Goal: Task Accomplishment & Management: Use online tool/utility

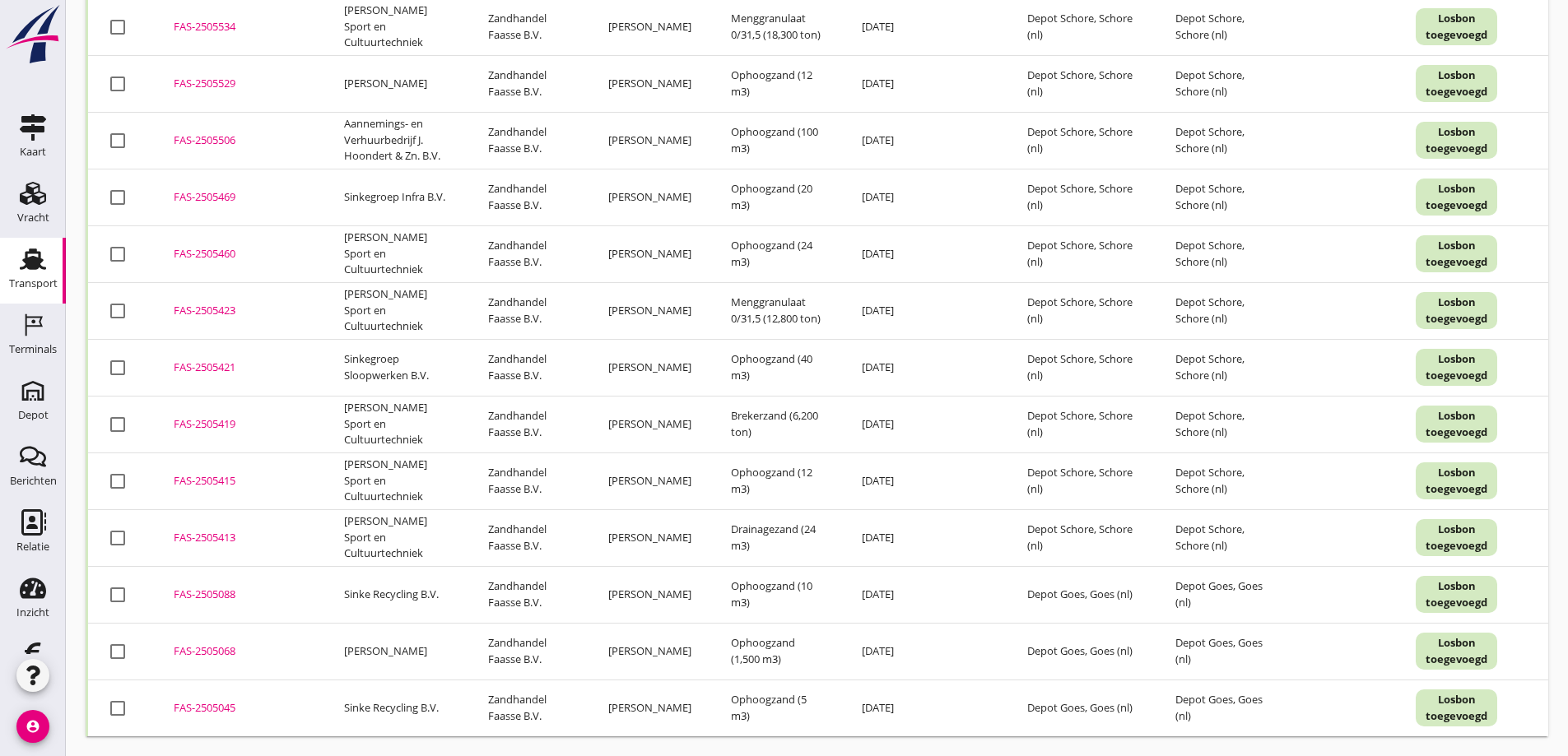
scroll to position [3279, 0]
click at [213, 643] on div "FAS-2505068" at bounding box center [239, 651] width 131 height 16
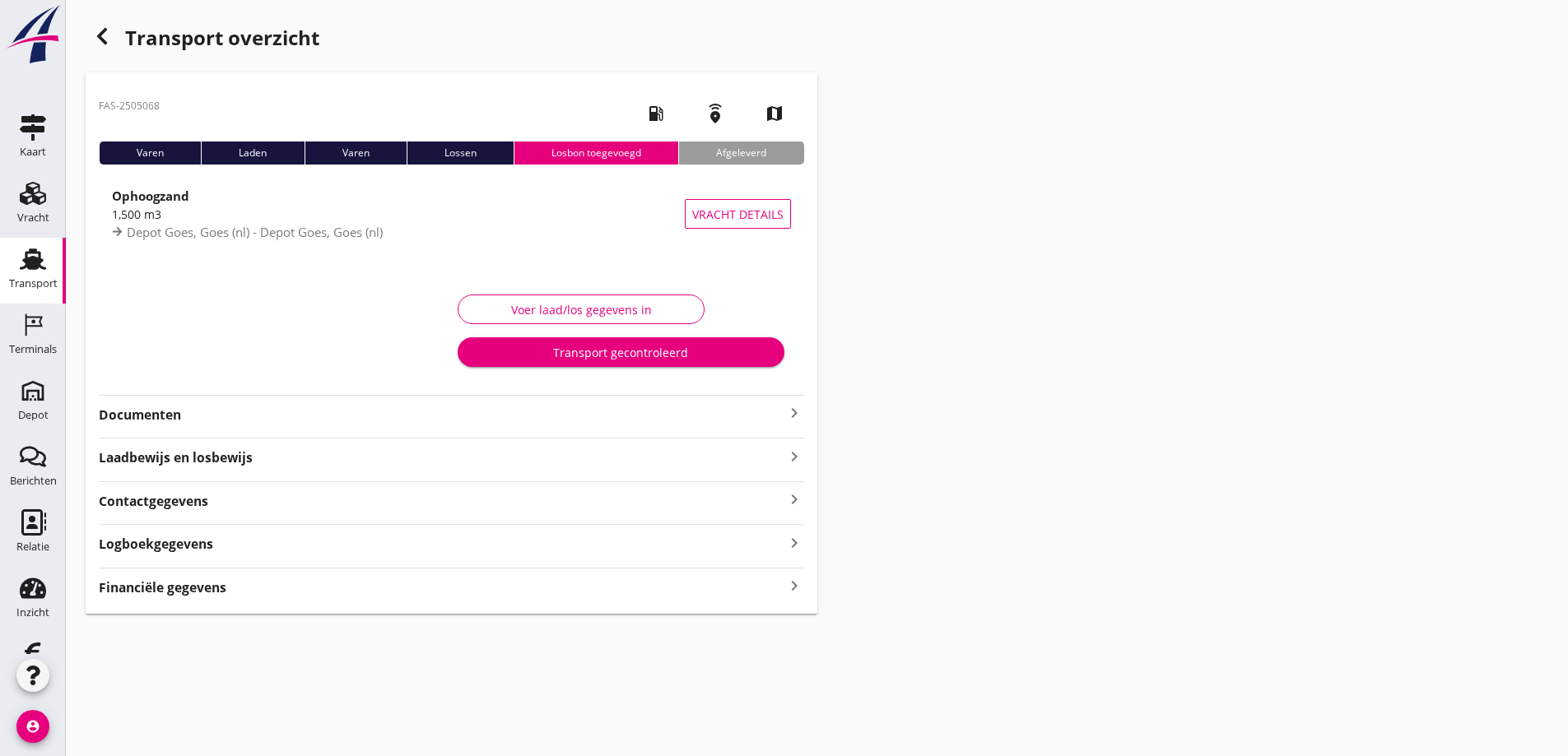
click at [227, 582] on div "Financiële gegevens keyboard_arrow_right" at bounding box center [451, 586] width 705 height 22
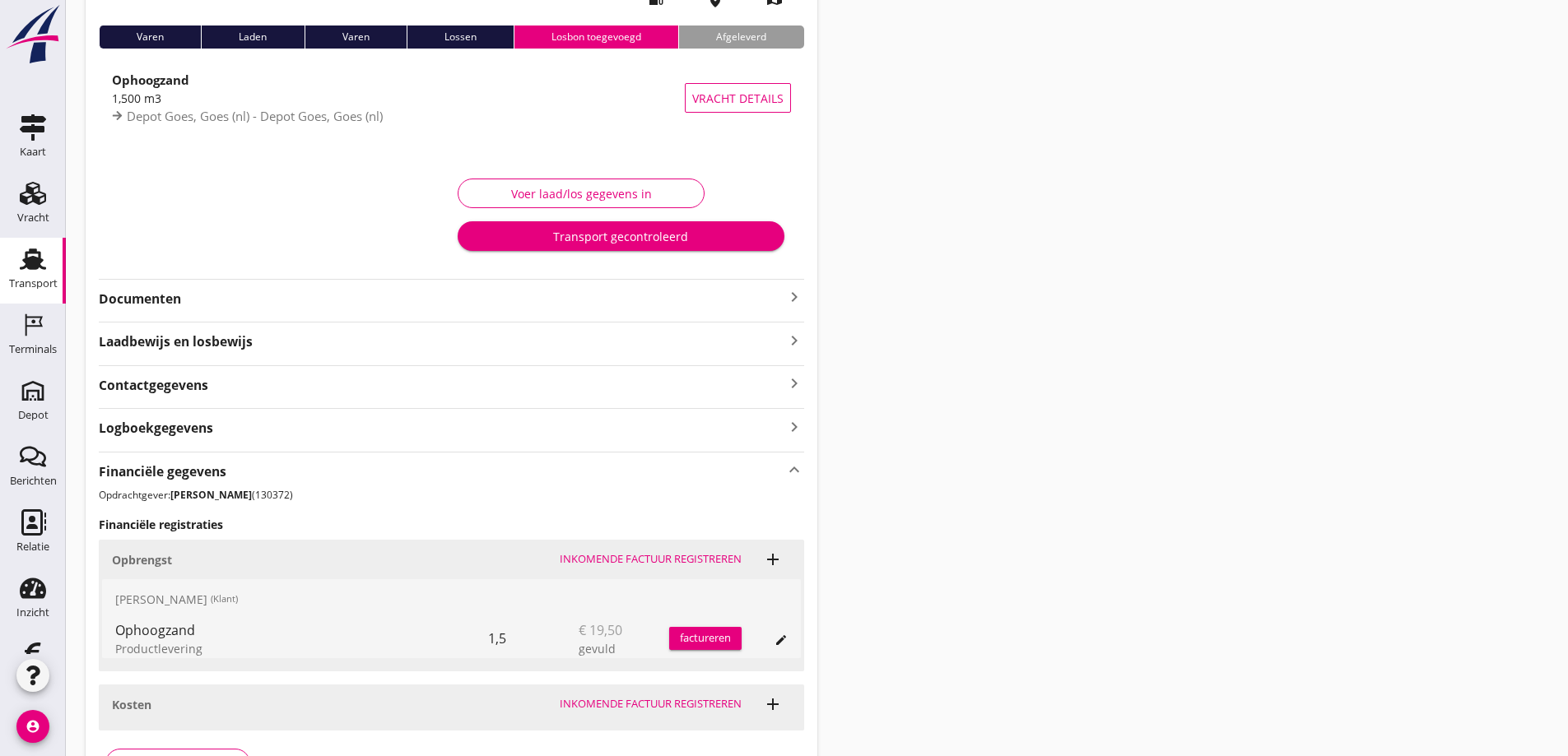
scroll to position [227, 0]
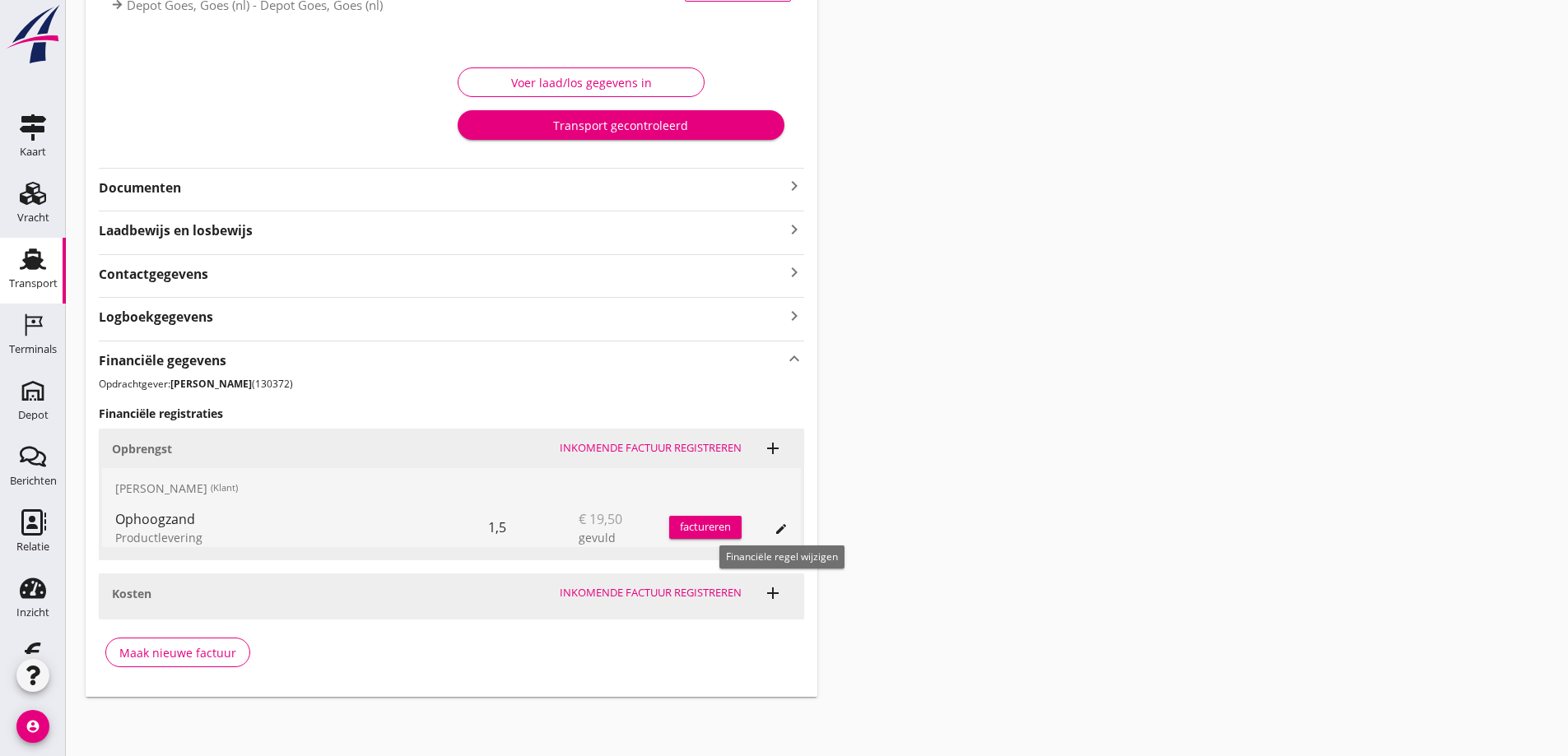
click at [784, 526] on icon "edit" at bounding box center [781, 529] width 13 height 13
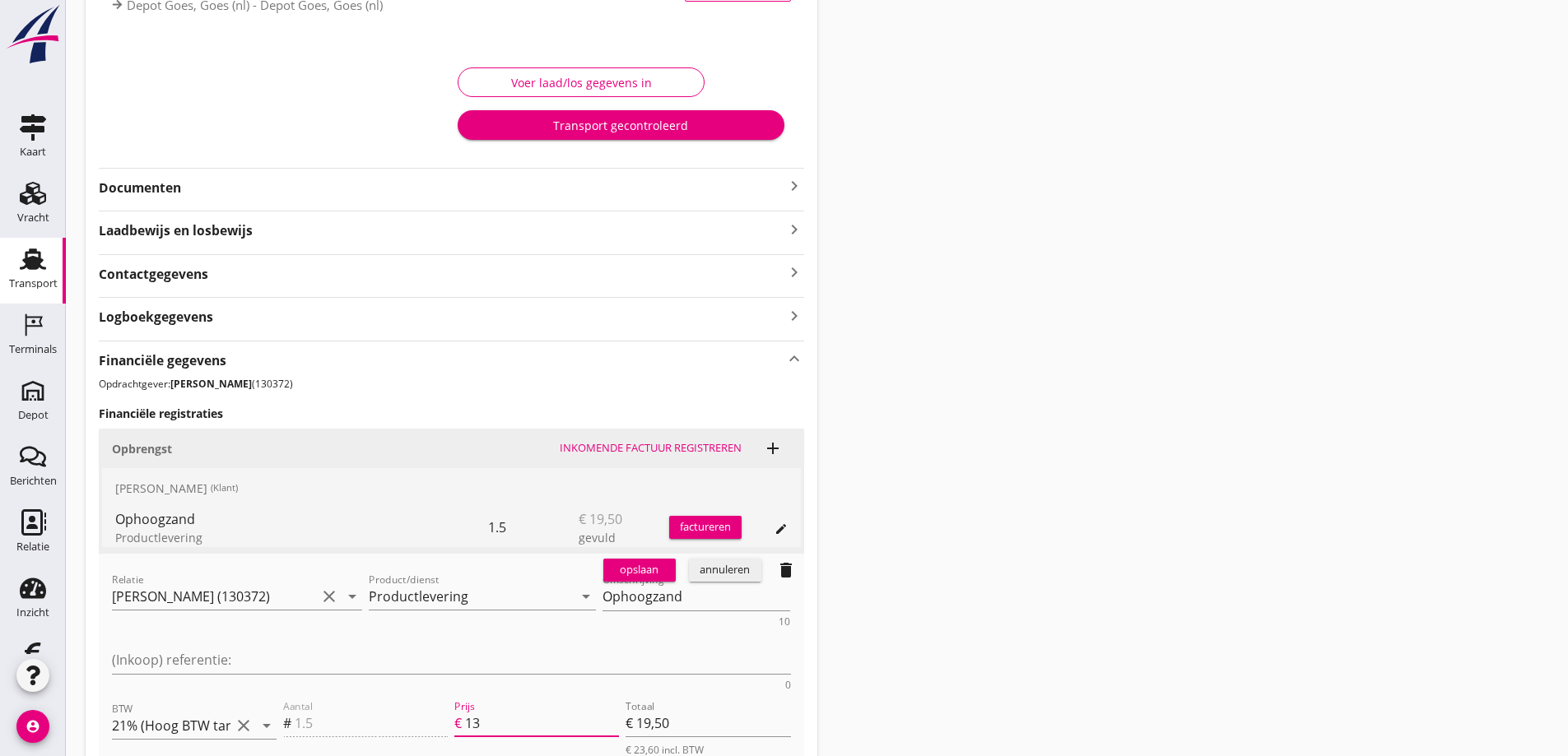
click at [492, 710] on input "13" at bounding box center [542, 723] width 154 height 26
type input "13.5"
type input "€ 20,25"
type input "13.50"
click at [644, 565] on div "opslaan" at bounding box center [640, 570] width 59 height 16
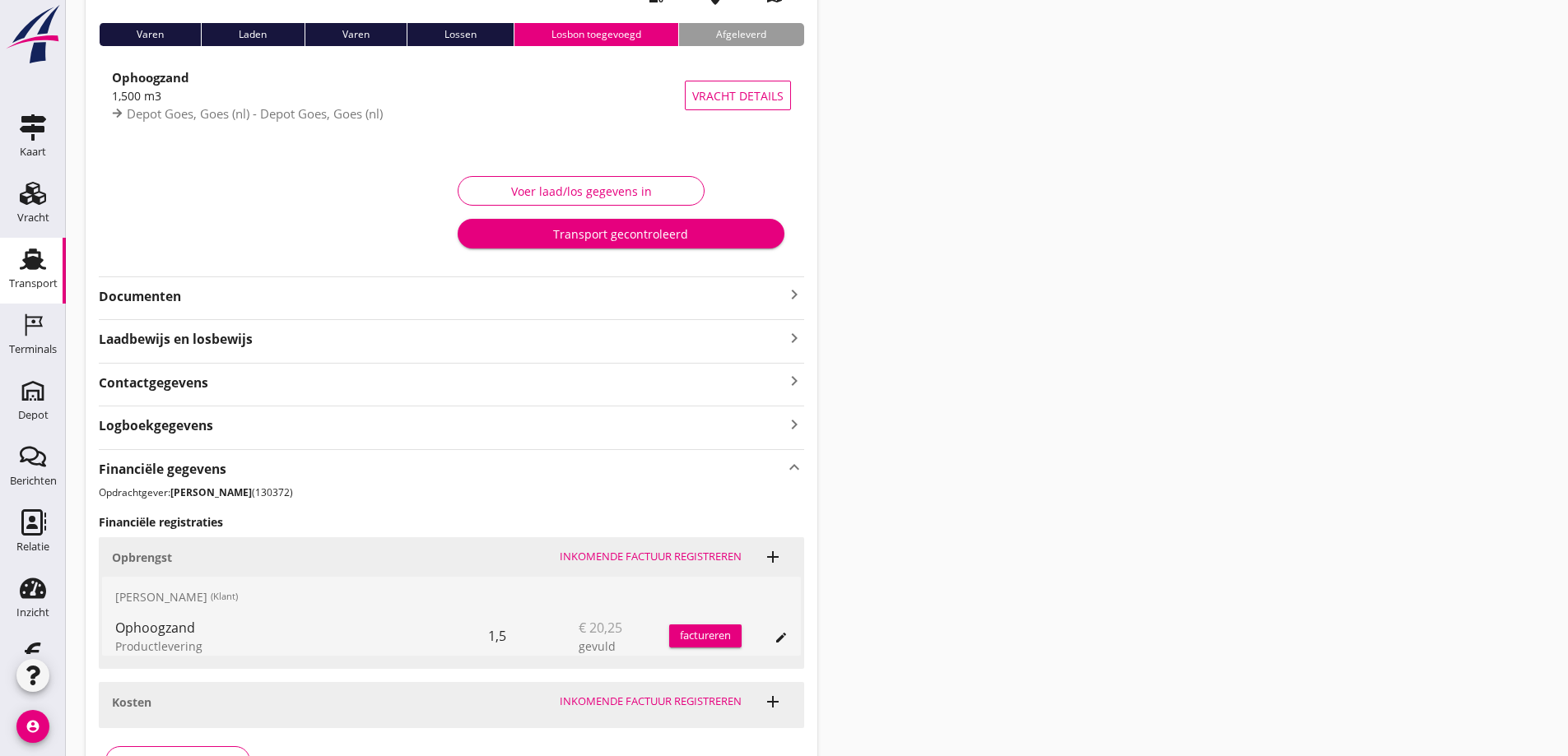
scroll to position [0, 0]
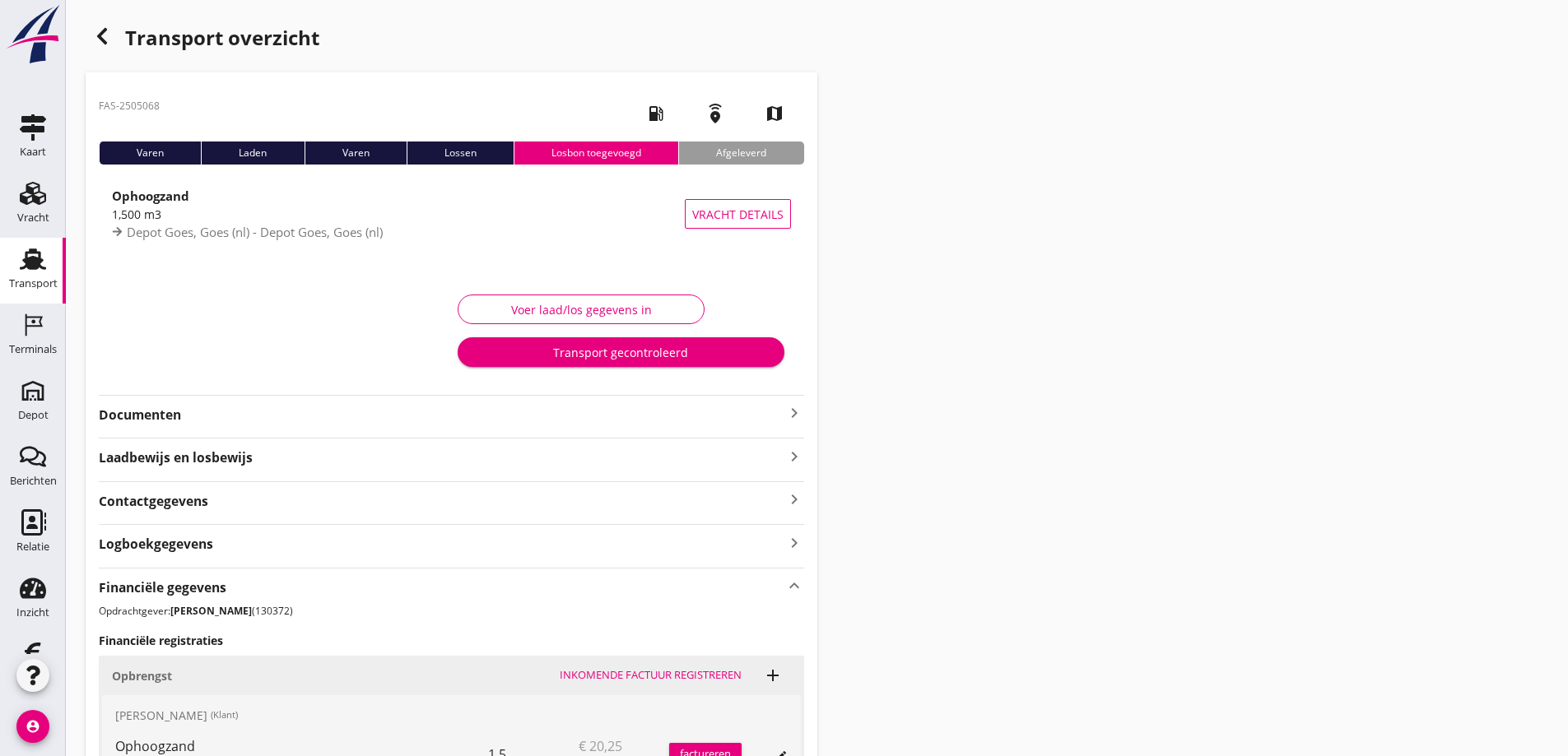
click at [104, 33] on use "button" at bounding box center [102, 36] width 10 height 16
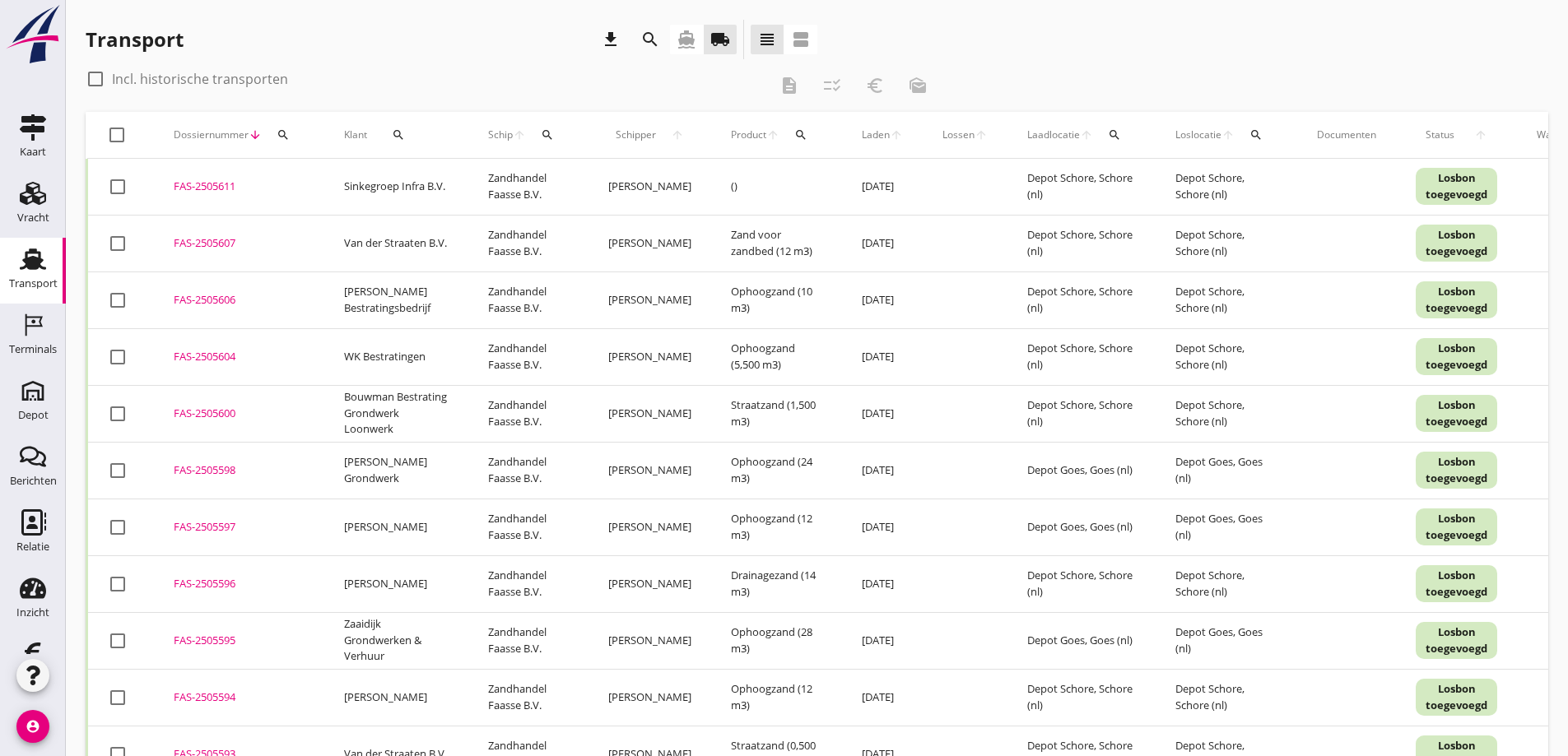
click at [397, 133] on icon "search" at bounding box center [398, 134] width 13 height 13
click at [440, 184] on input "Zoeken op opdrachtgever..." at bounding box center [465, 182] width 171 height 26
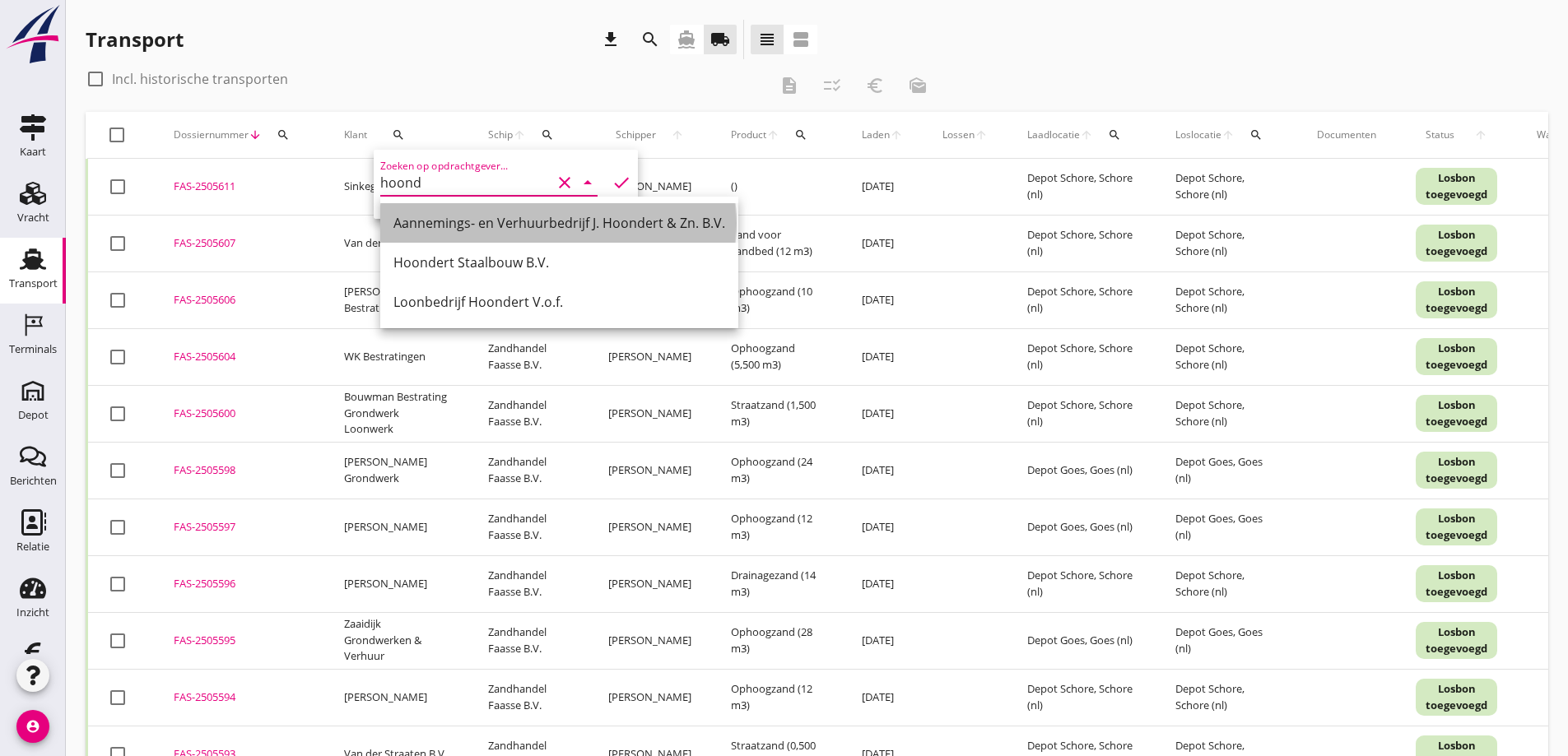
click at [470, 221] on div "Aannemings- en Verhuurbedrijf J. Hoondert & Zn. B.V." at bounding box center [559, 223] width 332 height 20
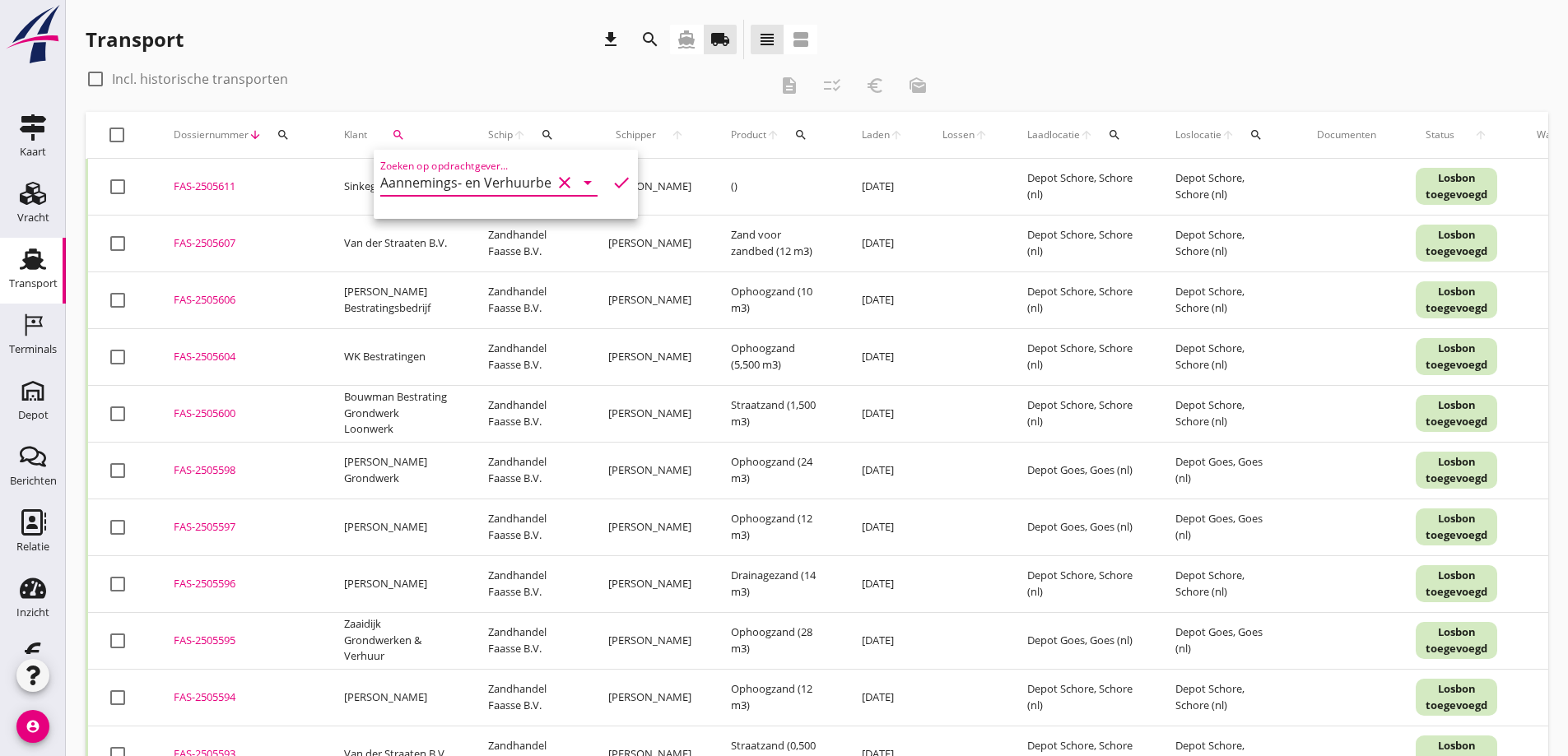
type input "Aannemings- en Verhuurbedrijf J. Hoondert & Zn. B.V."
click at [611, 180] on icon "check" at bounding box center [621, 183] width 20 height 20
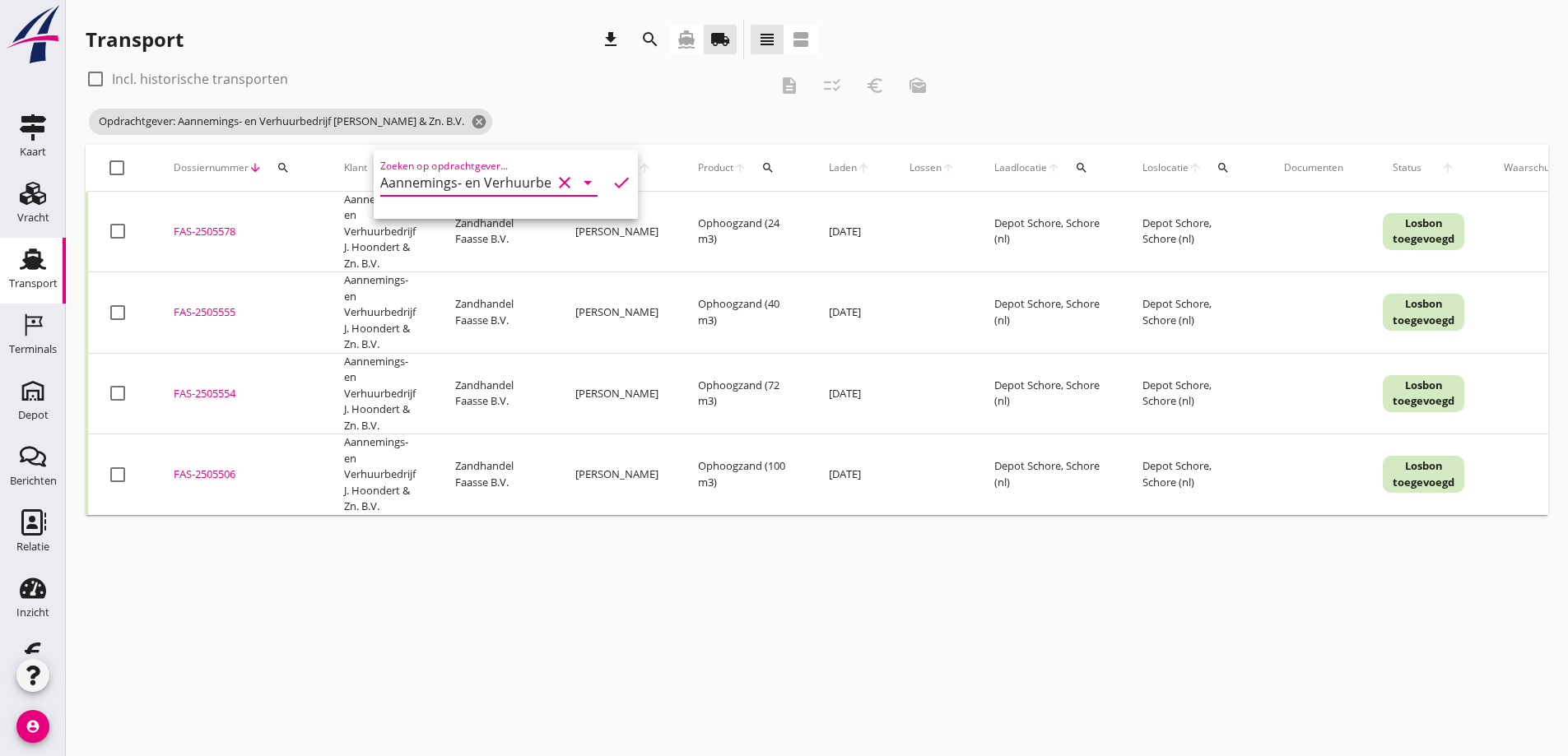
click at [221, 473] on div "FAS-2505506" at bounding box center [239, 475] width 131 height 16
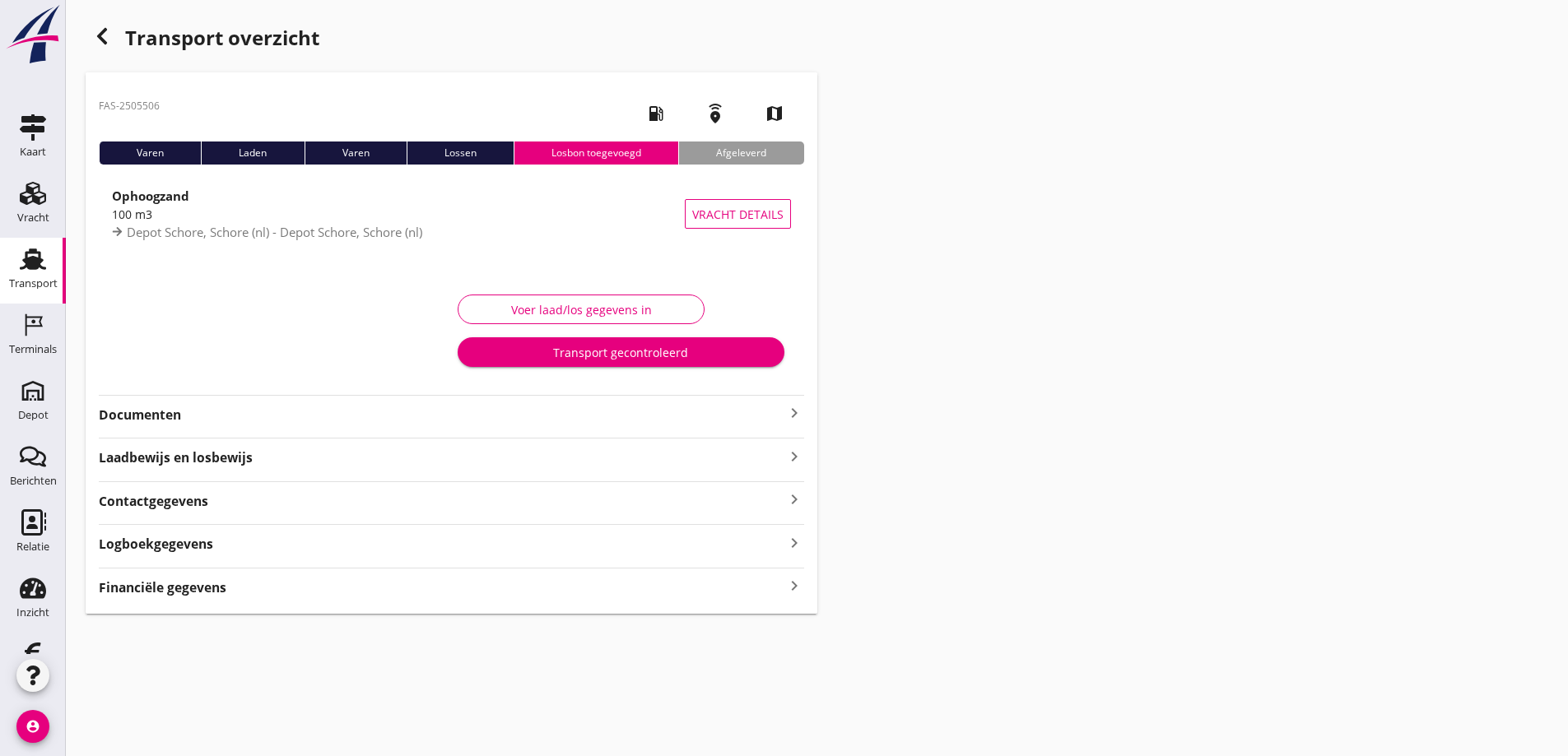
click at [172, 410] on strong "Documenten" at bounding box center [441, 414] width 686 height 19
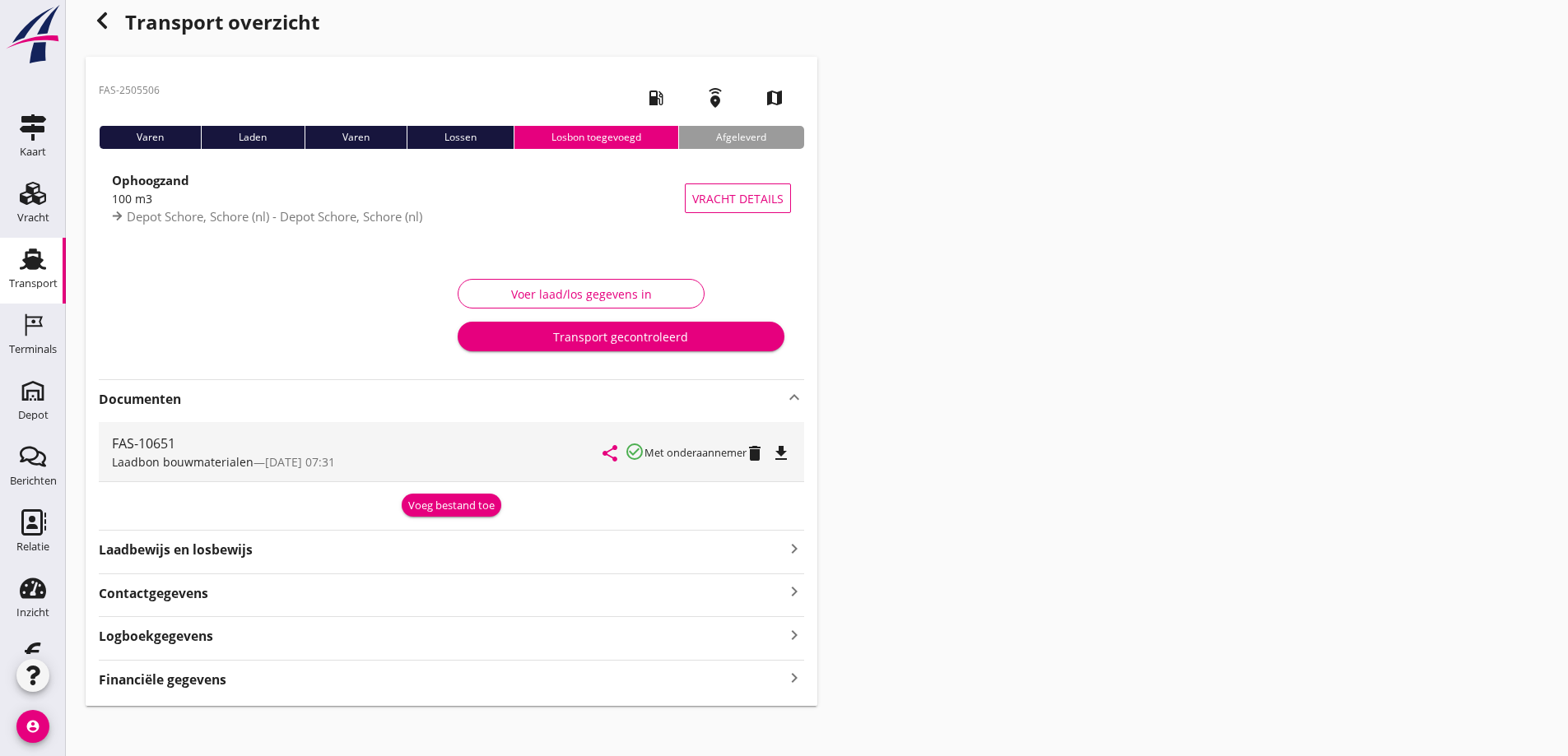
scroll to position [25, 0]
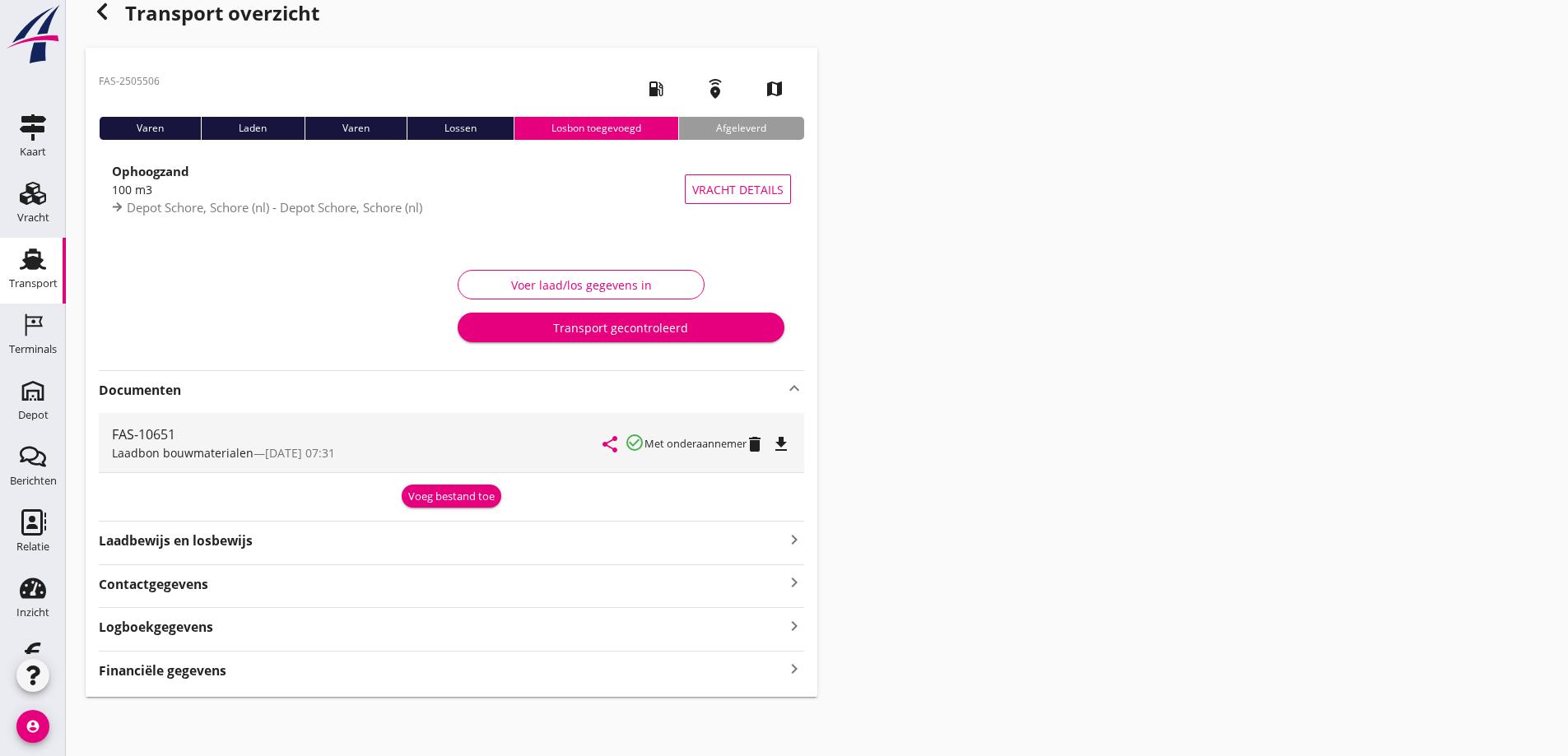
click at [785, 437] on icon "file_download" at bounding box center [781, 445] width 20 height 20
click at [98, 13] on use "button" at bounding box center [102, 12] width 10 height 16
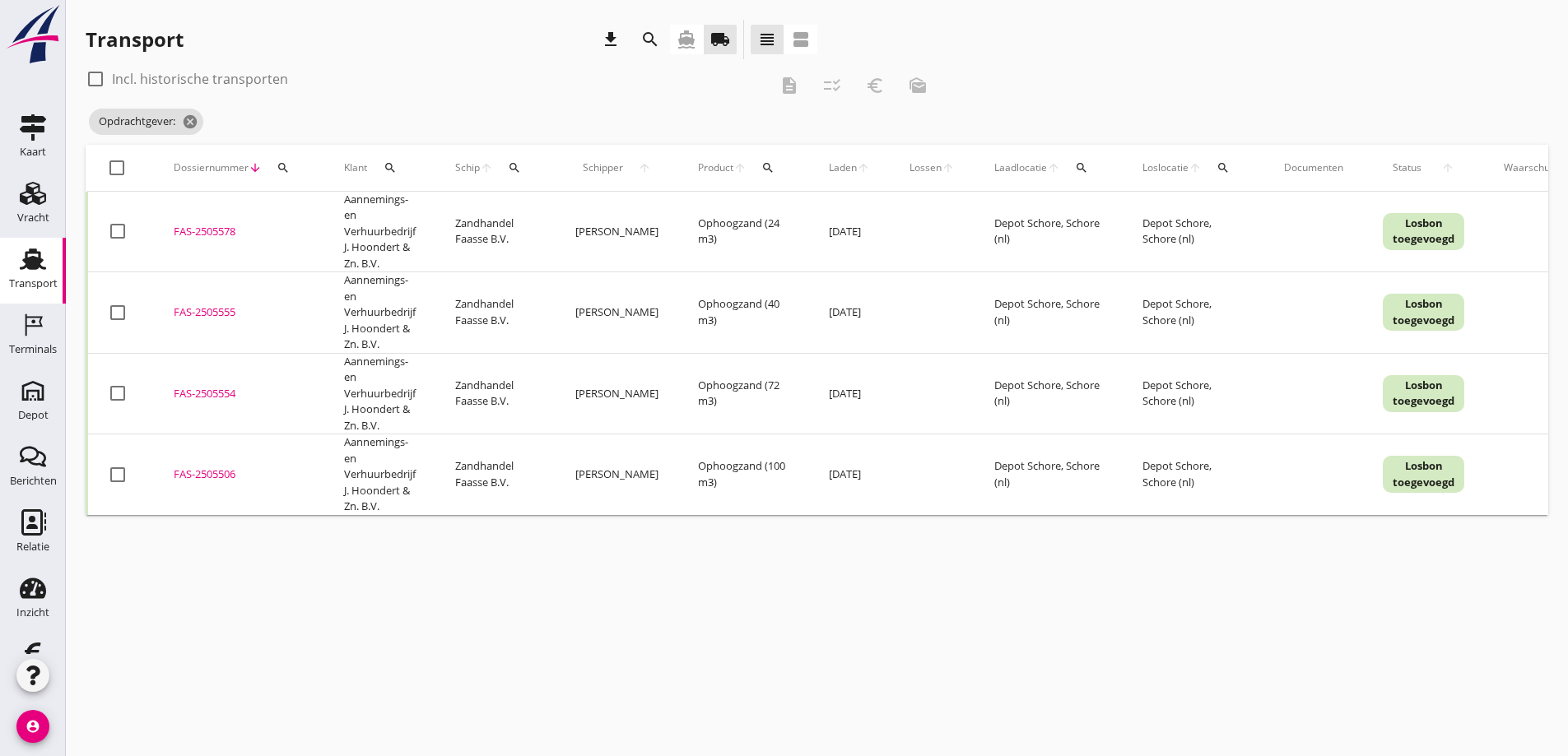
click at [123, 477] on div at bounding box center [117, 474] width 28 height 28
checkbox input "true"
click at [876, 81] on icon "euro_symbol" at bounding box center [875, 86] width 20 height 20
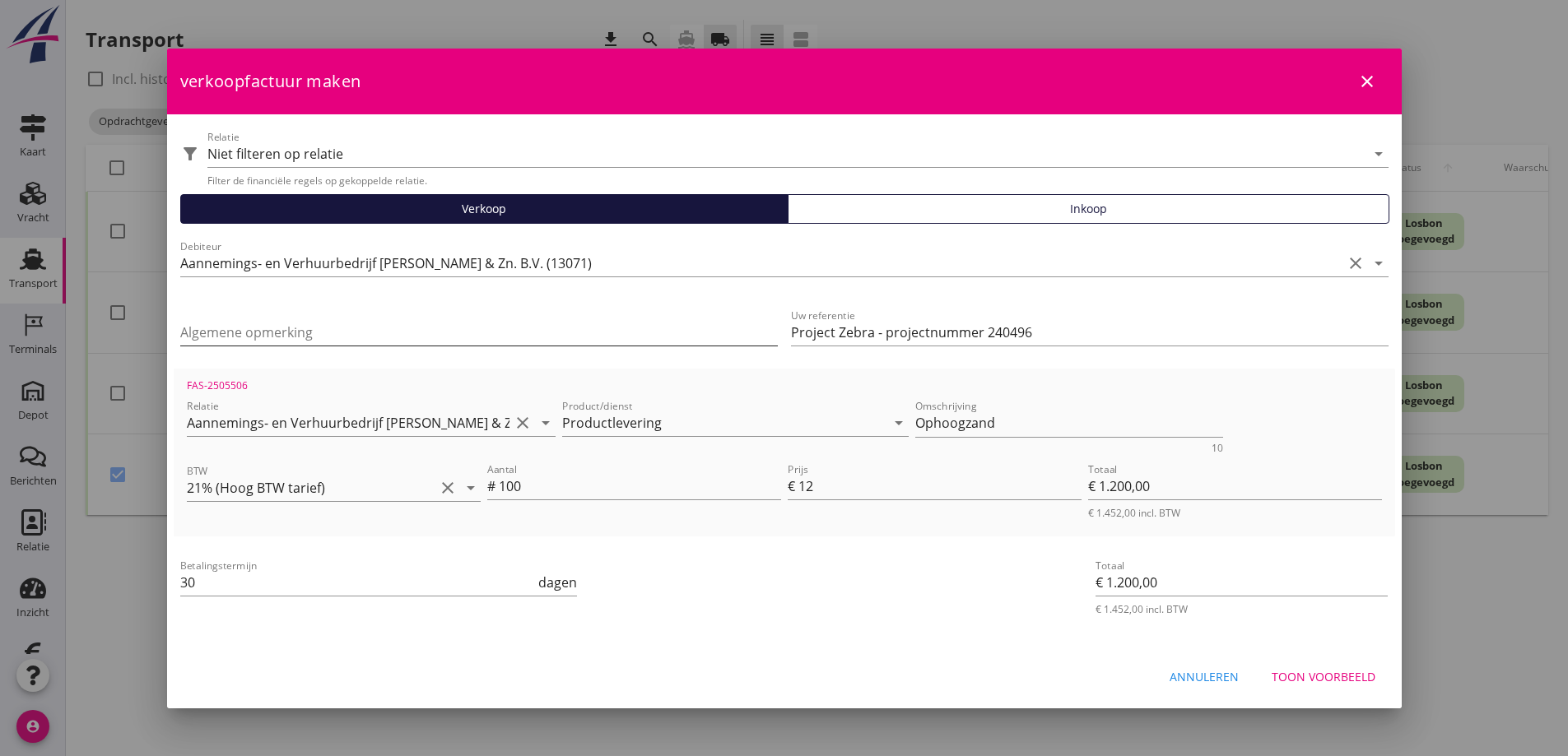
click at [209, 335] on input "Algemene opmerking" at bounding box center [479, 332] width 598 height 26
type input "Project Zebra Projectnummer: 240496"
click at [1326, 667] on button "Toon voorbeeld" at bounding box center [1323, 676] width 130 height 30
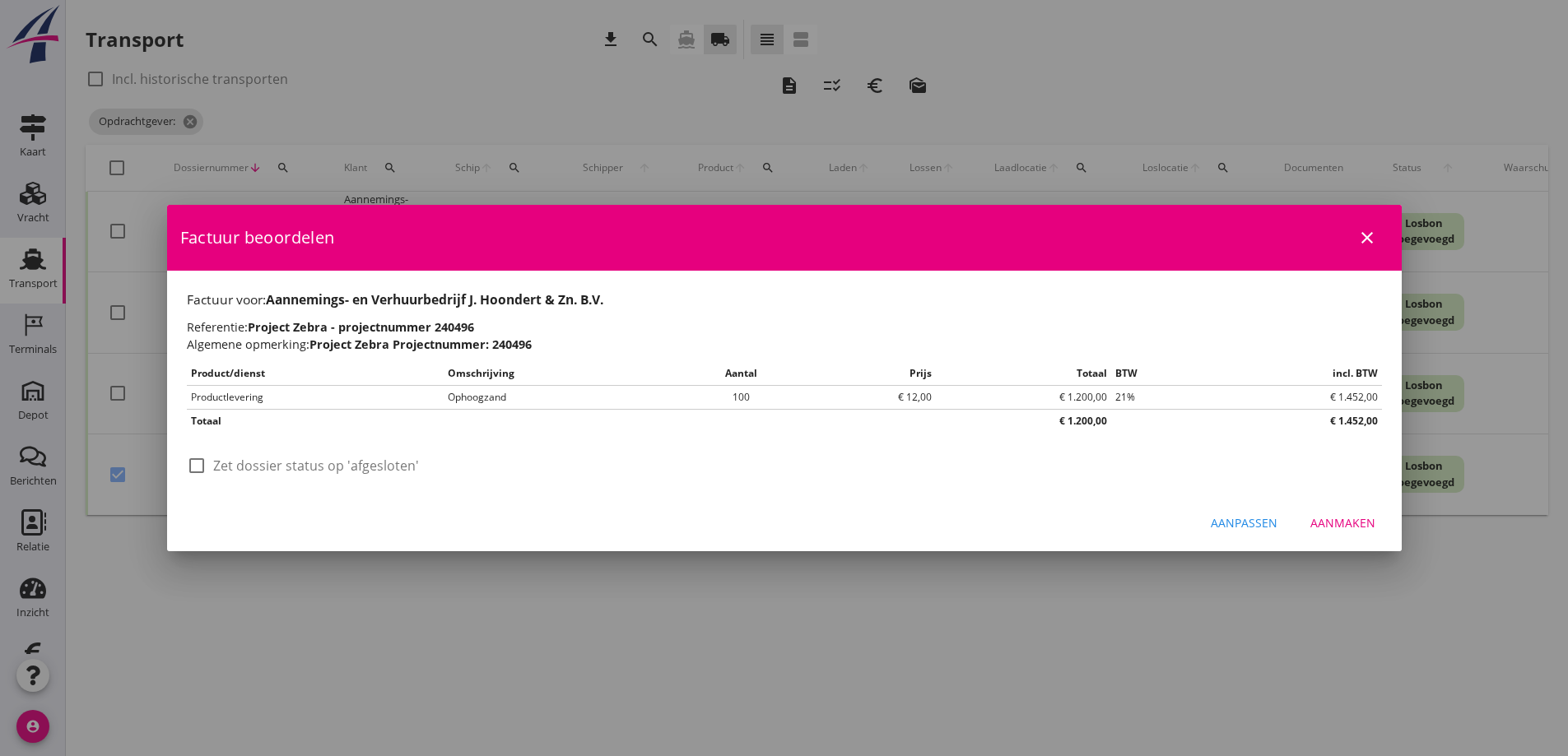
click at [200, 470] on div at bounding box center [196, 465] width 28 height 28
checkbox input "true"
click at [1342, 519] on div "Aanmaken" at bounding box center [1342, 522] width 65 height 17
checkbox input "false"
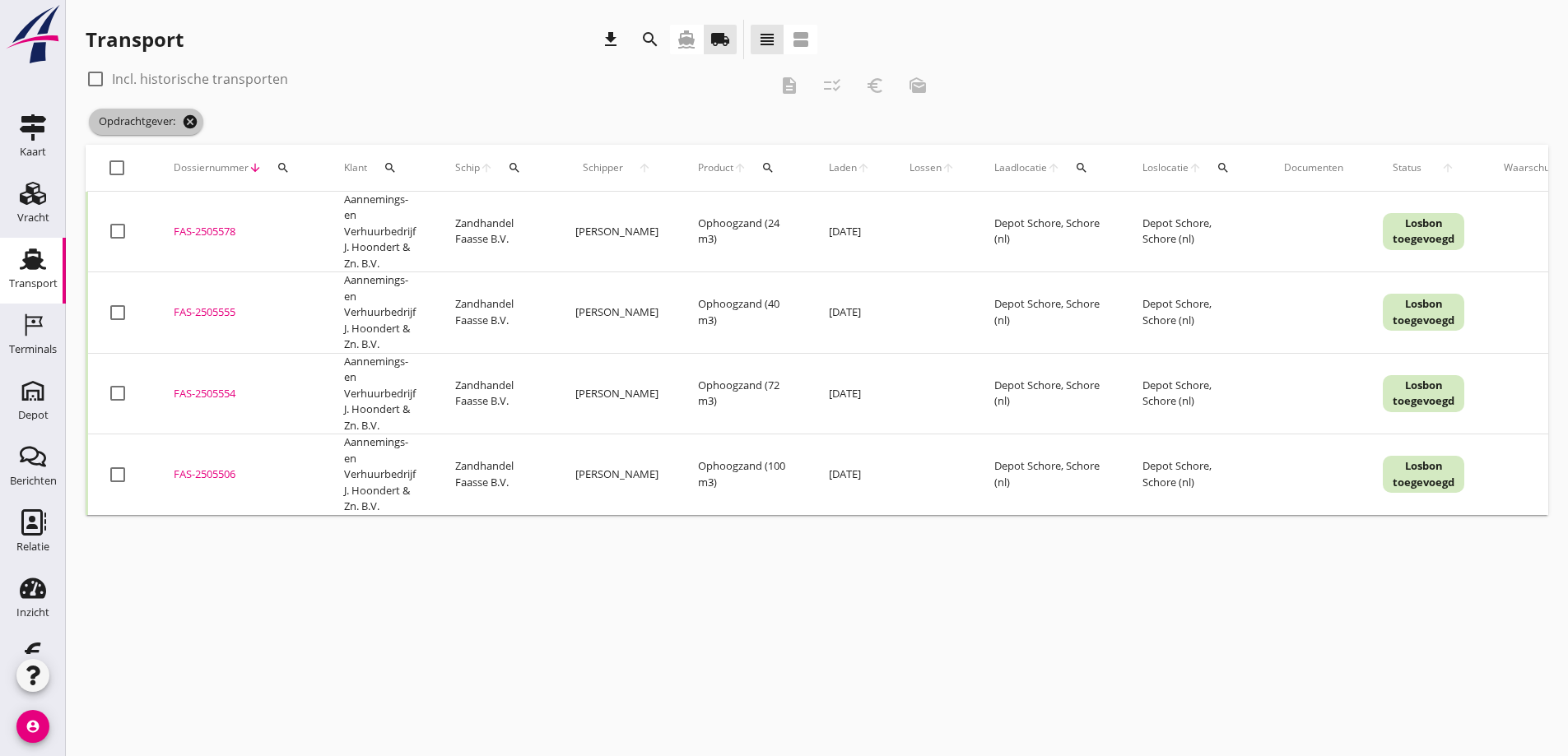
click at [190, 118] on icon "cancel" at bounding box center [190, 122] width 16 height 16
